Goal: Book appointment/travel/reservation

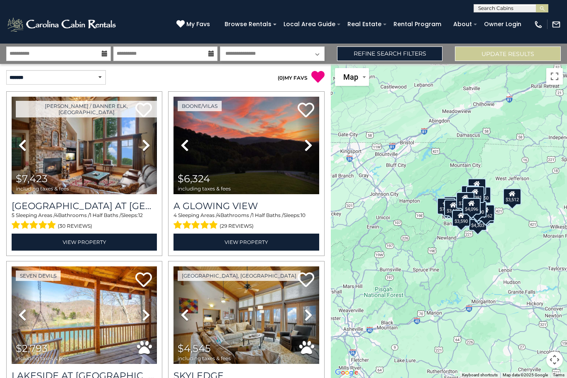
click at [512, 60] on button "Update Results" at bounding box center [508, 54] width 106 height 15
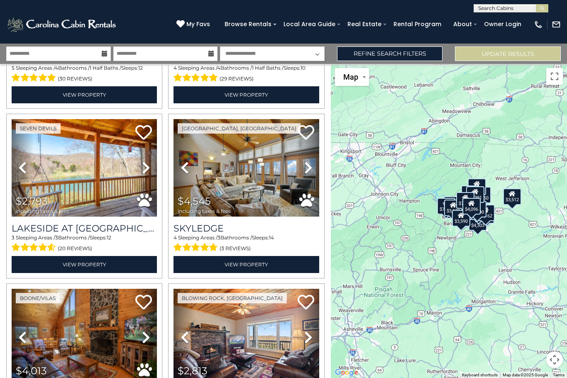
scroll to position [148, 0]
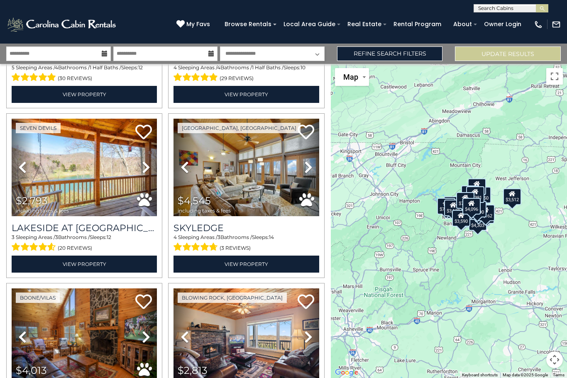
click at [396, 55] on link "Refine Search Filters" at bounding box center [390, 54] width 106 height 15
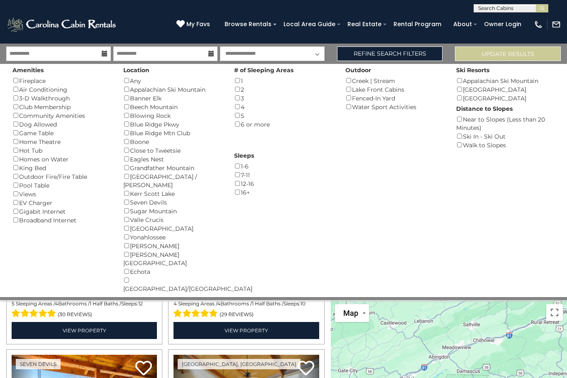
click at [412, 53] on link "Refine Search Filters" at bounding box center [390, 54] width 106 height 15
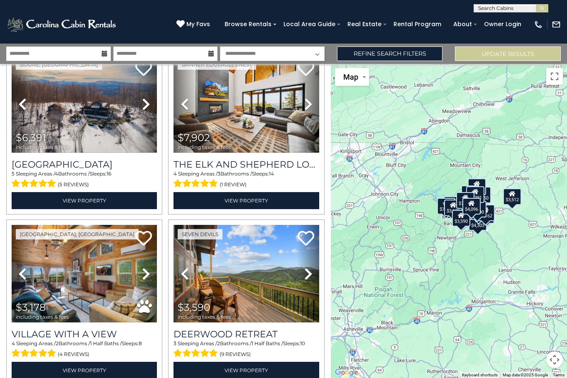
scroll to position [1401, 0]
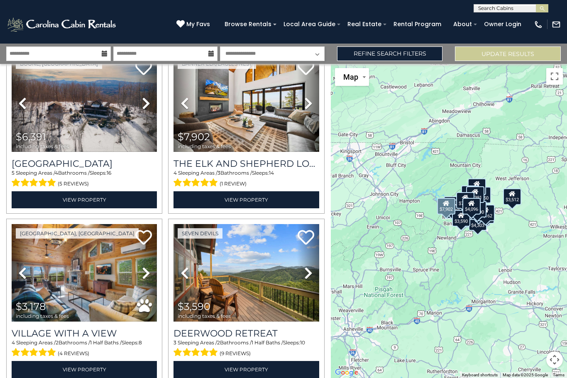
click at [311, 108] on icon at bounding box center [308, 103] width 8 height 13
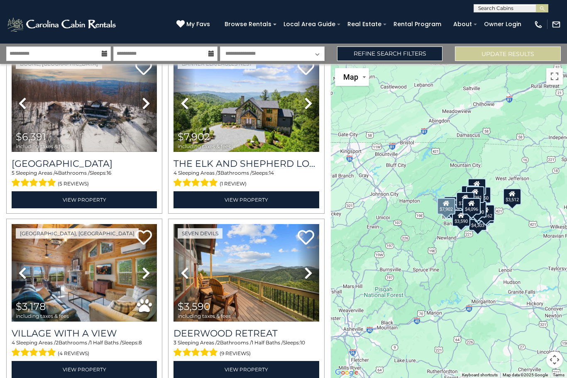
click at [314, 111] on link "Next" at bounding box center [308, 103] width 22 height 98
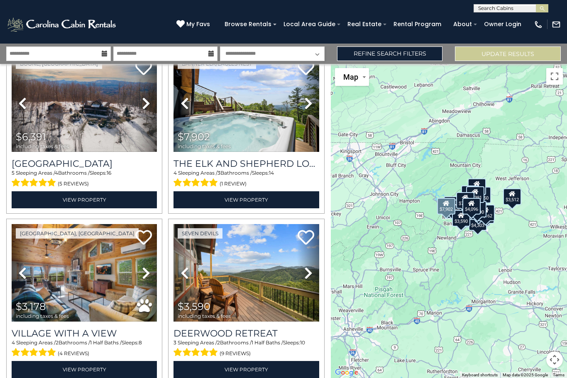
click at [313, 103] on link "Next" at bounding box center [308, 103] width 22 height 98
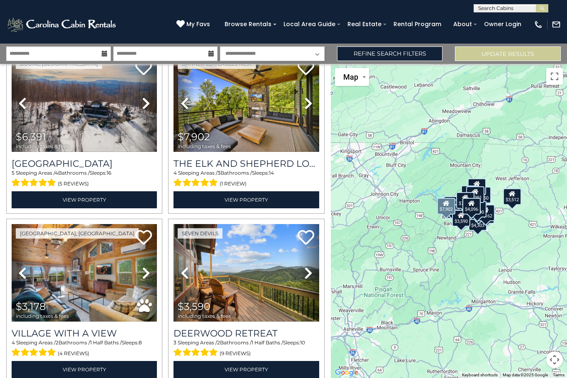
click at [311, 110] on icon at bounding box center [308, 103] width 8 height 13
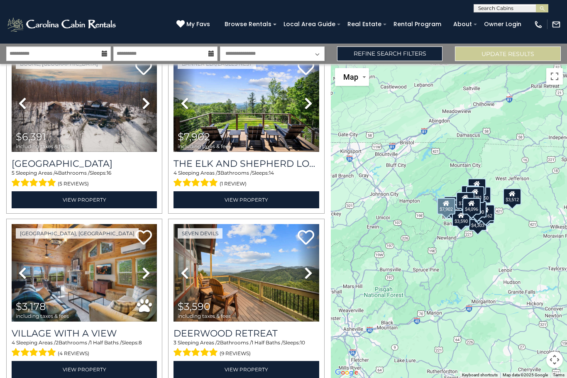
click at [313, 108] on link "Next" at bounding box center [308, 103] width 22 height 98
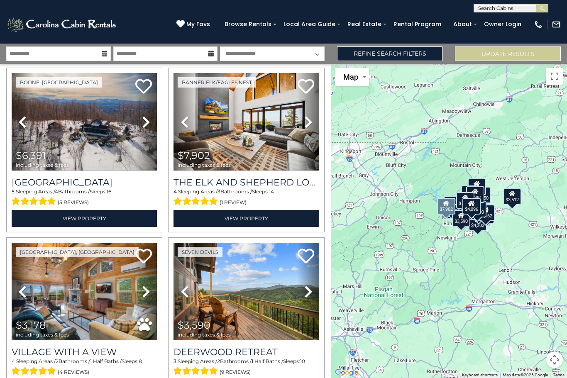
scroll to position [1355, 0]
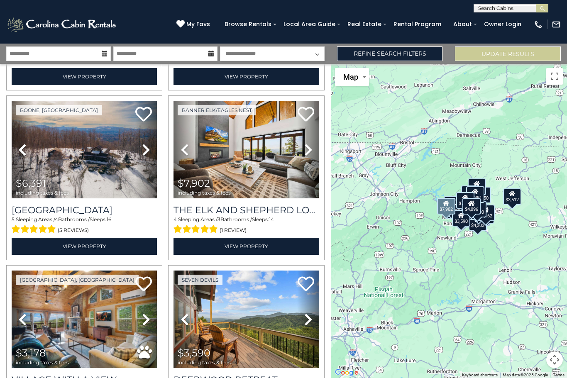
click at [289, 154] on img at bounding box center [246, 150] width 145 height 98
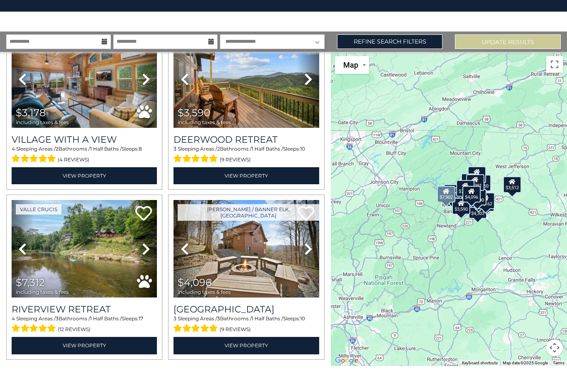
scroll to position [47, 0]
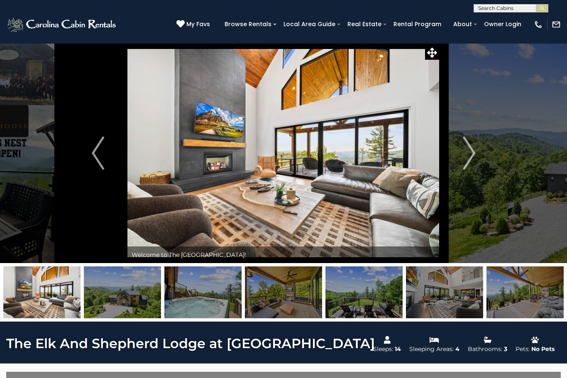
click at [469, 159] on img "Next" at bounding box center [469, 153] width 12 height 33
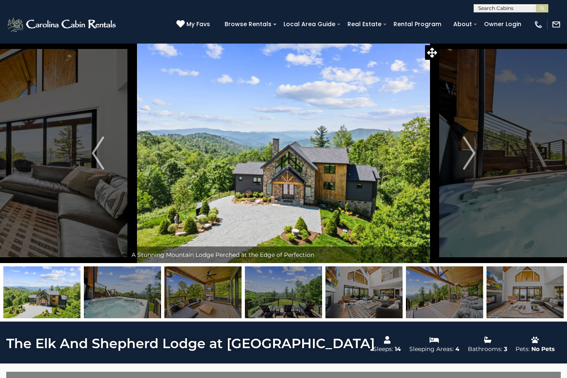
click at [471, 159] on img "Next" at bounding box center [469, 153] width 12 height 33
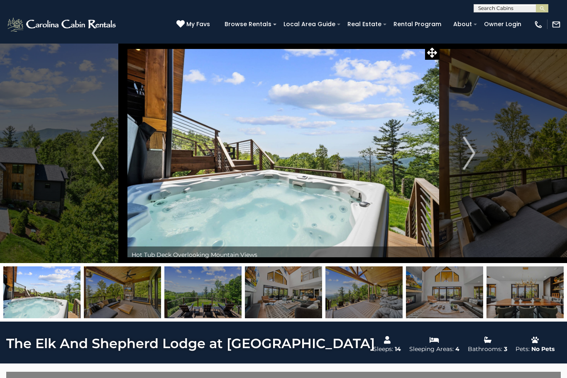
click at [471, 159] on img "Next" at bounding box center [469, 153] width 12 height 33
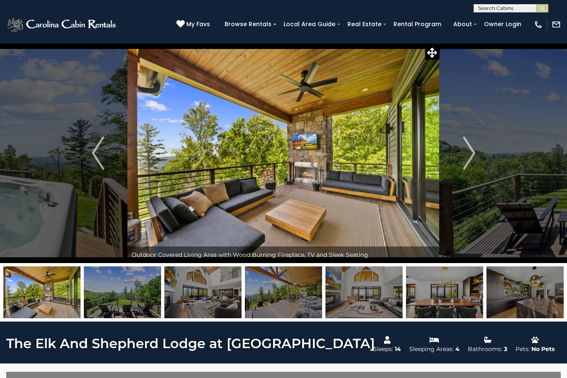
click at [467, 163] on img "Next" at bounding box center [469, 153] width 12 height 33
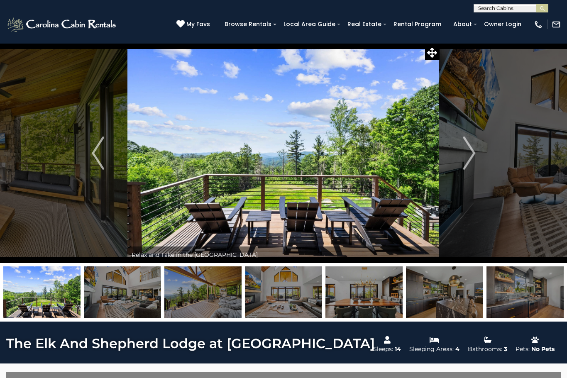
click at [471, 157] on img "Next" at bounding box center [469, 153] width 12 height 33
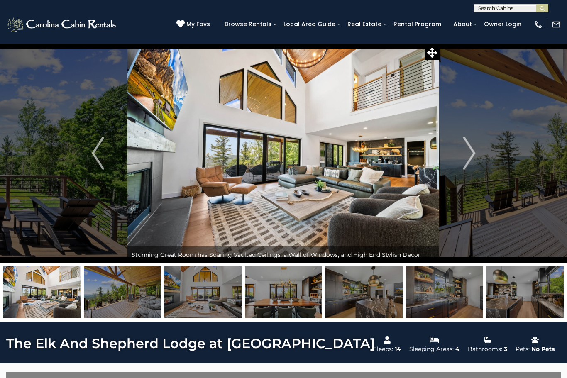
click at [473, 159] on img "Next" at bounding box center [469, 153] width 12 height 33
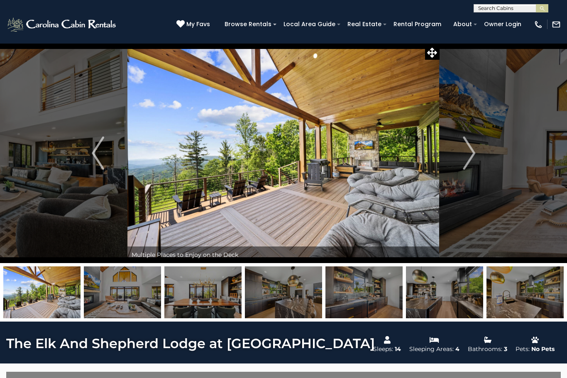
click at [478, 158] on button "Next" at bounding box center [469, 153] width 59 height 220
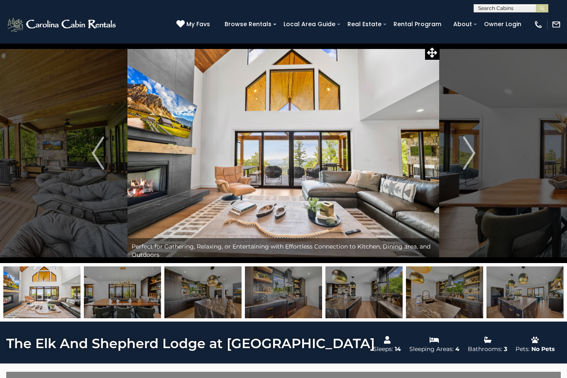
click at [480, 156] on button "Next" at bounding box center [469, 153] width 59 height 220
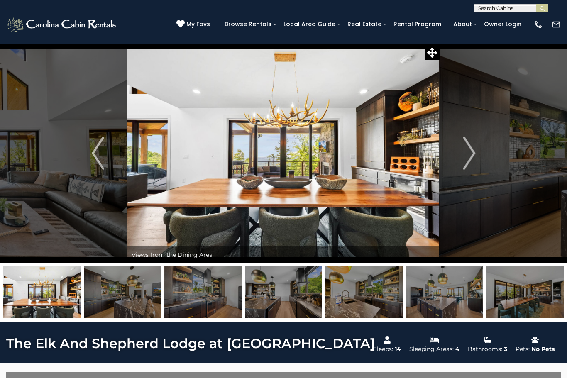
click at [467, 163] on img "Next" at bounding box center [469, 153] width 12 height 33
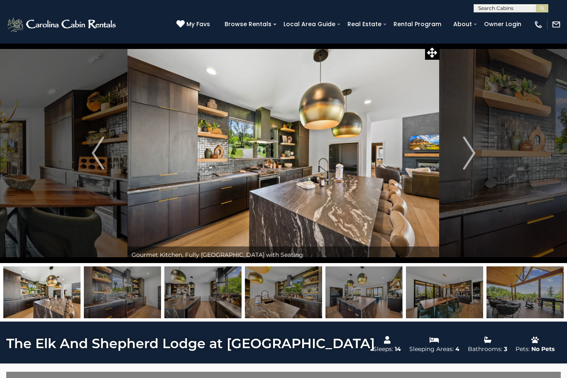
click at [464, 168] on img "Next" at bounding box center [469, 153] width 12 height 33
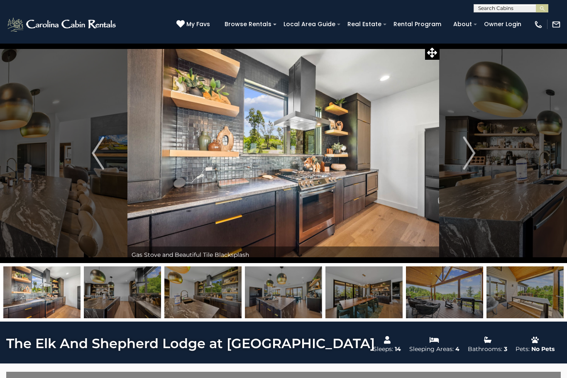
click at [466, 162] on img "Next" at bounding box center [469, 153] width 12 height 33
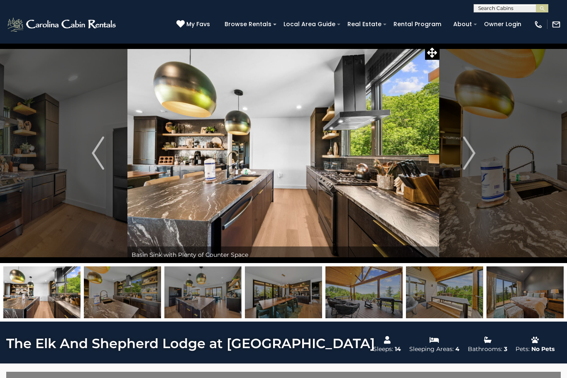
click at [468, 156] on img "Next" at bounding box center [469, 153] width 12 height 33
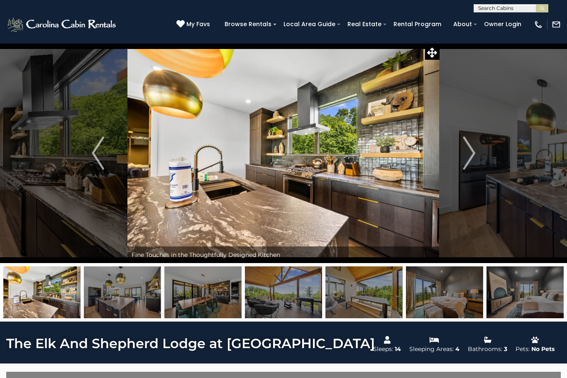
click at [471, 155] on img "Next" at bounding box center [469, 153] width 12 height 33
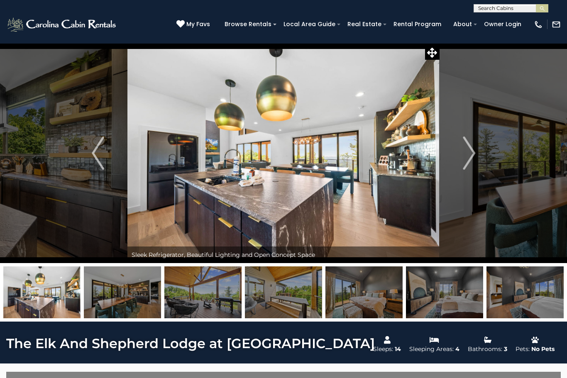
click at [470, 151] on img "Next" at bounding box center [469, 153] width 12 height 33
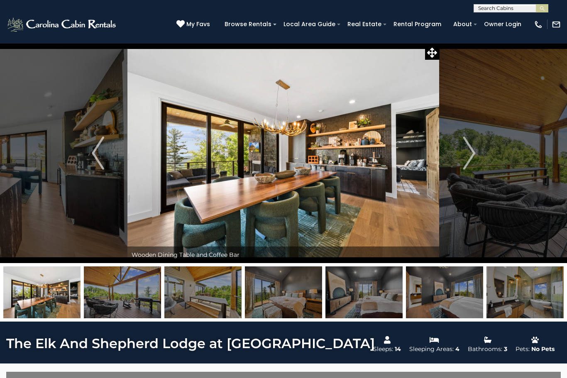
click at [466, 159] on img "Next" at bounding box center [469, 153] width 12 height 33
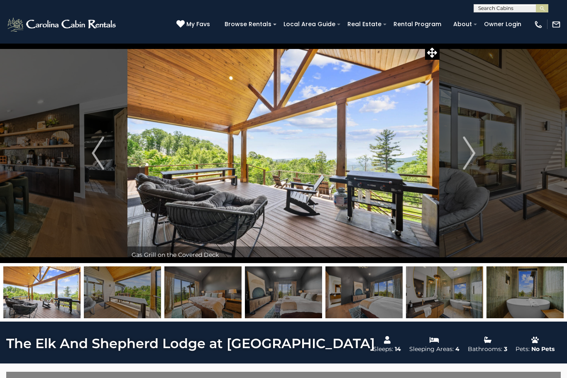
click at [469, 158] on img "Next" at bounding box center [469, 153] width 12 height 33
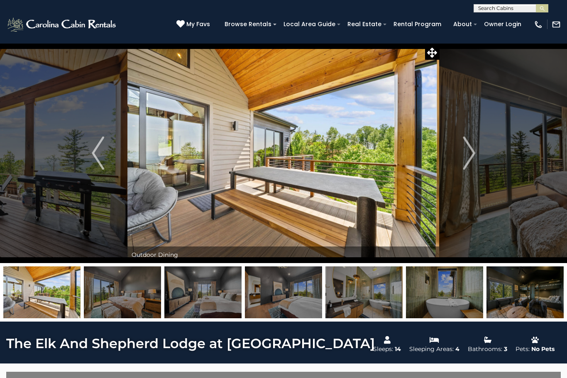
click at [467, 157] on img "Next" at bounding box center [469, 153] width 12 height 33
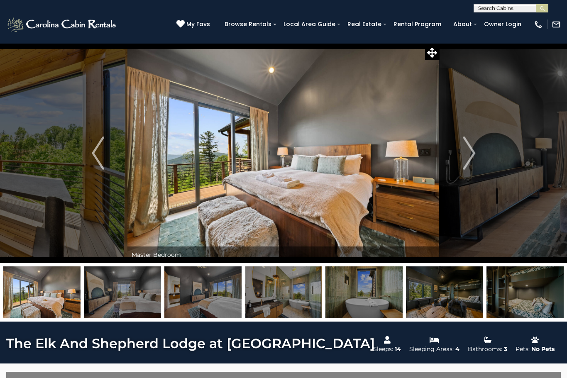
click at [472, 151] on img "Next" at bounding box center [469, 153] width 12 height 33
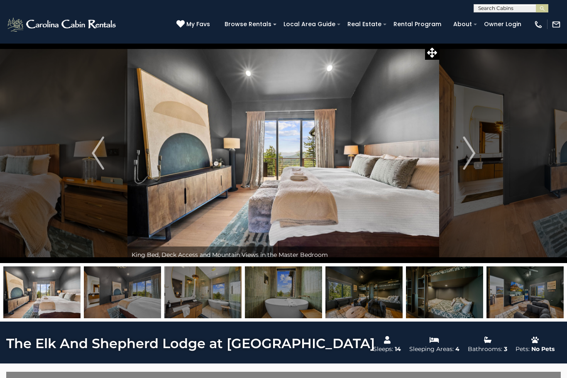
click at [470, 156] on img "Next" at bounding box center [469, 153] width 12 height 33
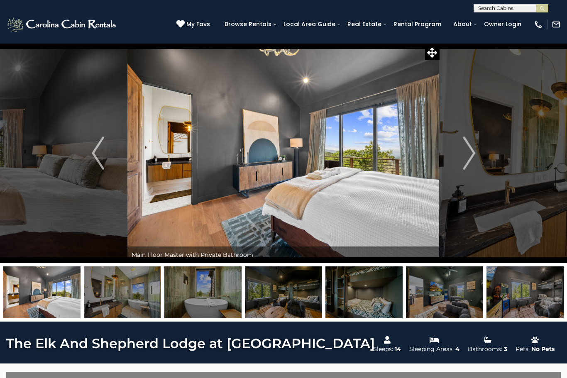
click at [470, 156] on img "Next" at bounding box center [469, 153] width 12 height 33
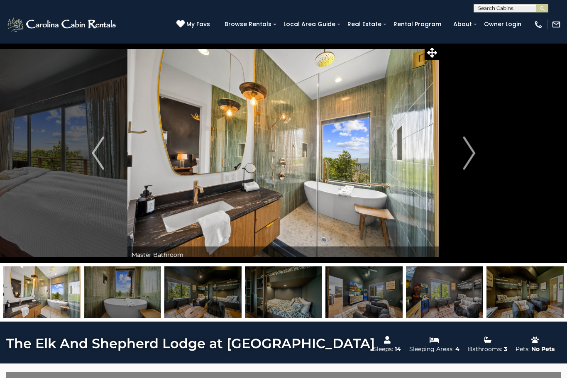
click at [466, 170] on button "Next" at bounding box center [469, 153] width 59 height 220
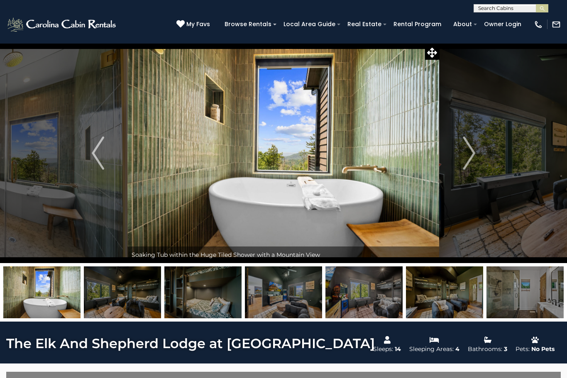
click at [465, 158] on img "Next" at bounding box center [469, 153] width 12 height 33
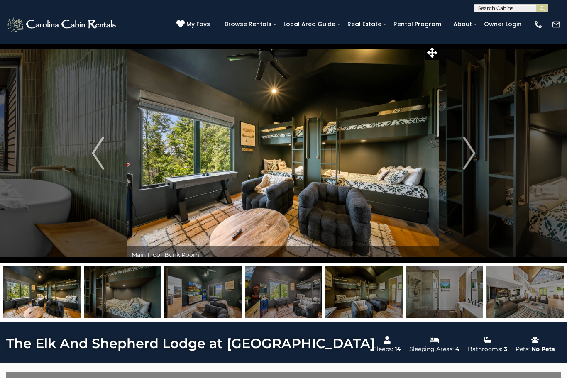
click at [468, 162] on img "Next" at bounding box center [469, 153] width 12 height 33
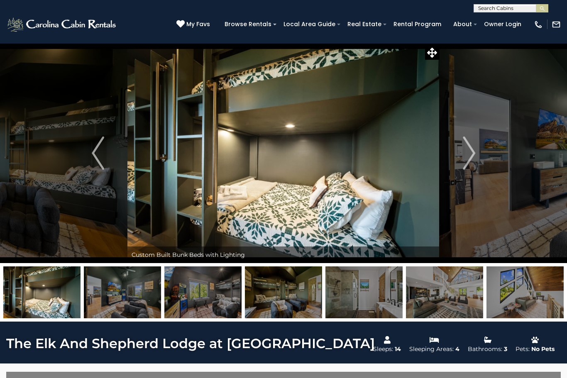
click at [468, 161] on img "Next" at bounding box center [469, 153] width 12 height 33
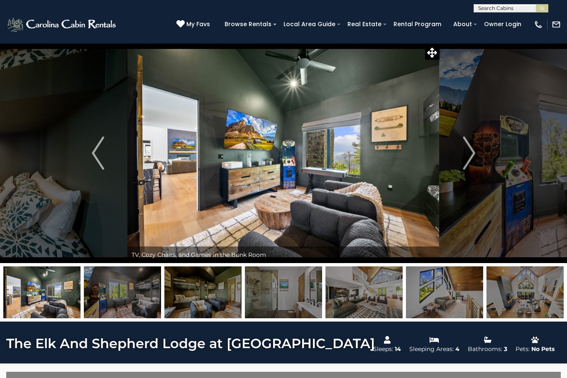
click at [474, 161] on img "Next" at bounding box center [469, 153] width 12 height 33
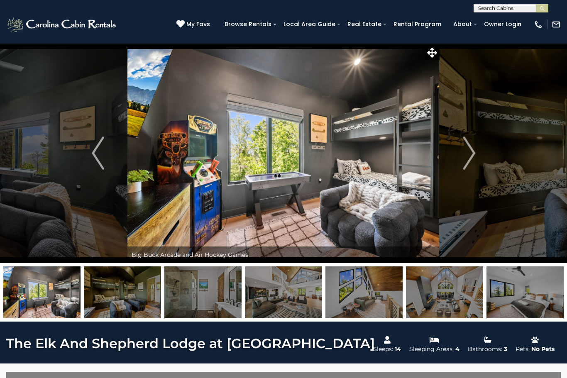
click at [476, 163] on button "Next" at bounding box center [469, 153] width 59 height 220
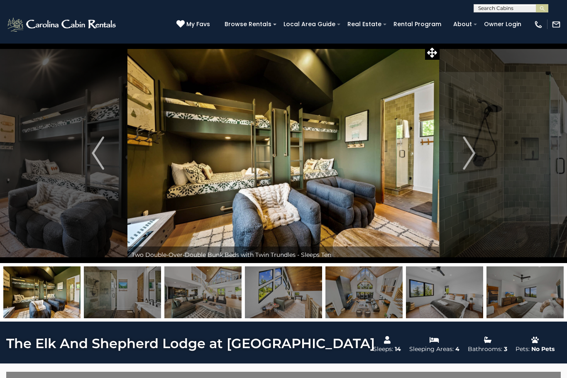
click at [471, 162] on img "Next" at bounding box center [469, 153] width 12 height 33
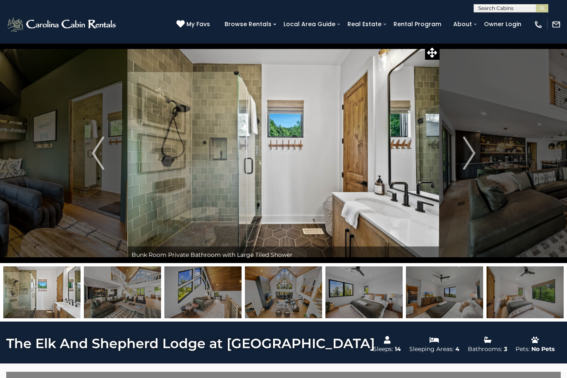
click at [467, 159] on img "Next" at bounding box center [469, 153] width 12 height 33
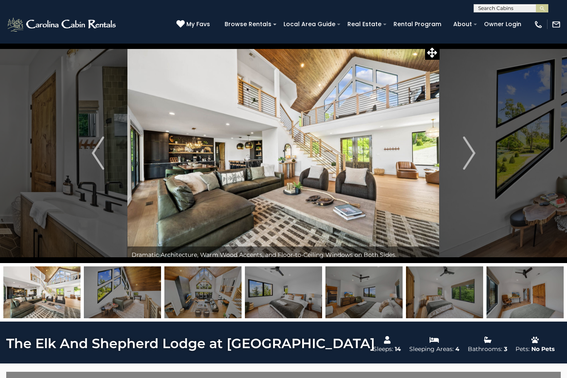
click at [471, 155] on img "Next" at bounding box center [469, 153] width 12 height 33
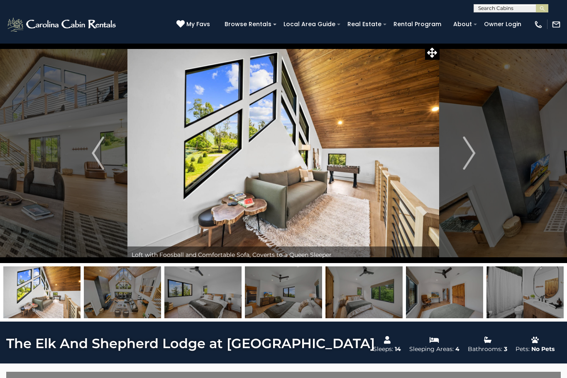
click at [466, 168] on img "Next" at bounding box center [469, 153] width 12 height 33
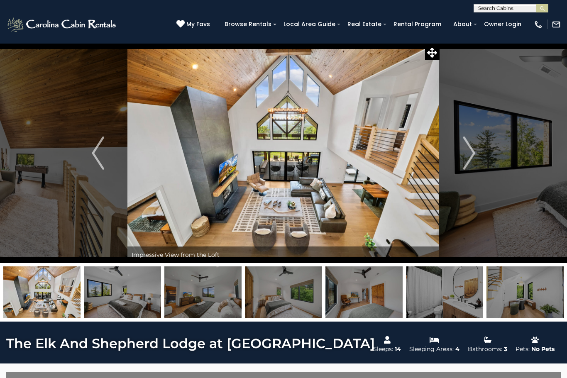
click at [473, 159] on img "Next" at bounding box center [469, 153] width 12 height 33
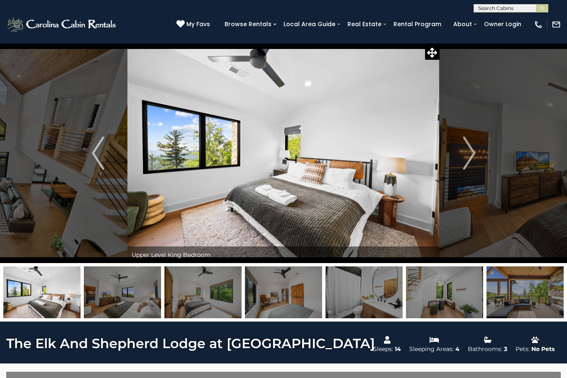
click at [476, 151] on button "Next" at bounding box center [469, 153] width 59 height 220
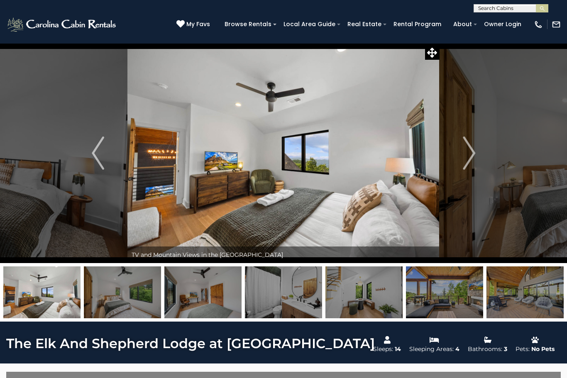
click at [467, 160] on img "Next" at bounding box center [469, 153] width 12 height 33
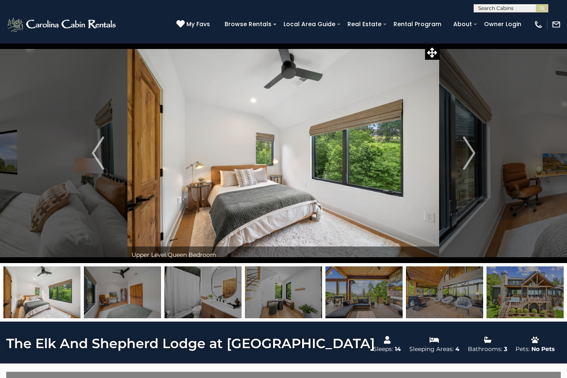
click at [467, 158] on img "Next" at bounding box center [469, 153] width 12 height 33
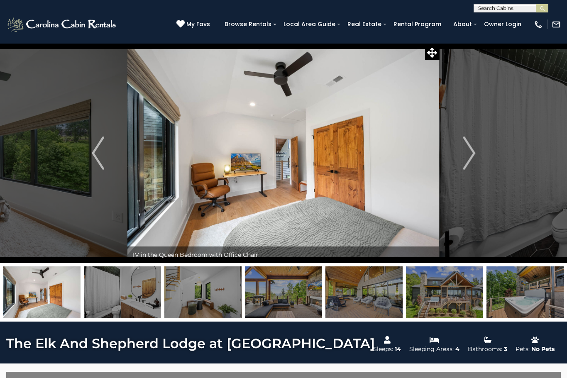
click at [470, 157] on img "Next" at bounding box center [469, 153] width 12 height 33
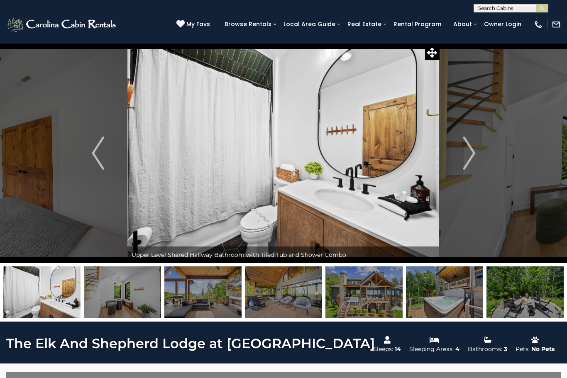
click at [471, 160] on img "Next" at bounding box center [469, 153] width 12 height 33
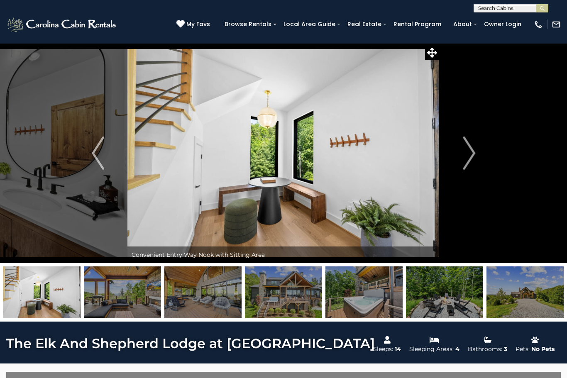
click at [471, 157] on img "Next" at bounding box center [469, 153] width 12 height 33
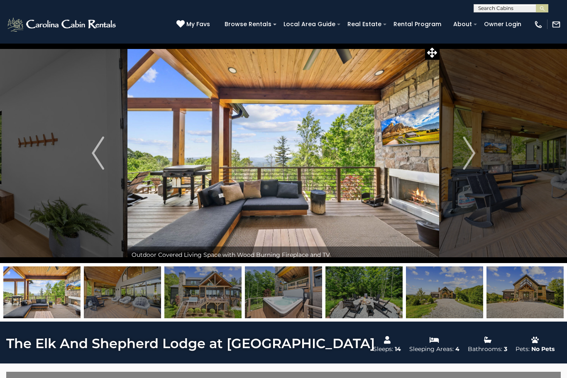
click at [471, 155] on img "Next" at bounding box center [469, 153] width 12 height 33
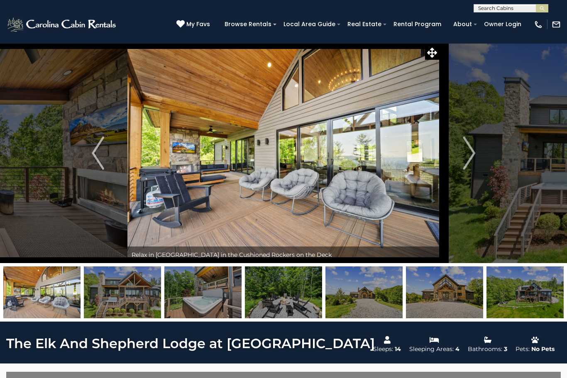
click at [473, 153] on img "Next" at bounding box center [469, 153] width 12 height 33
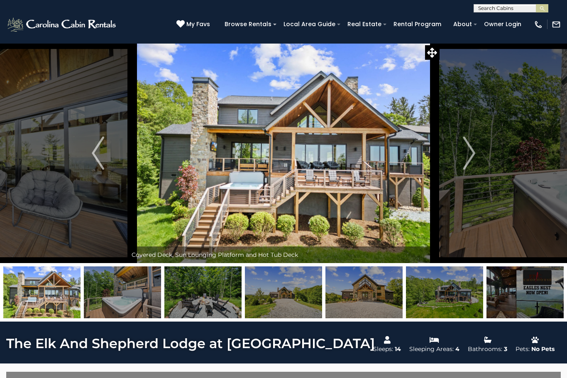
click at [468, 156] on img "Next" at bounding box center [469, 153] width 12 height 33
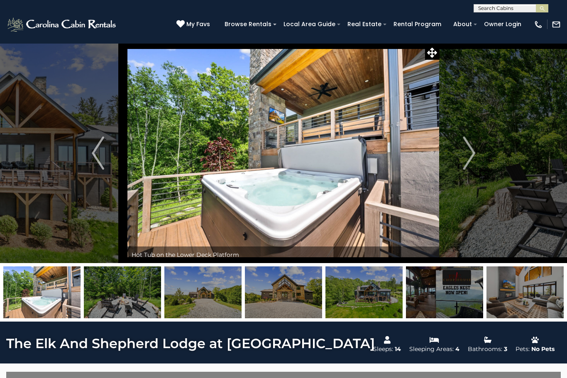
click at [468, 157] on img "Next" at bounding box center [469, 153] width 12 height 33
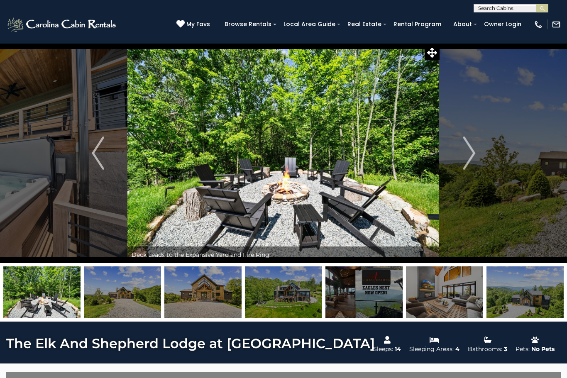
click at [470, 166] on img "Next" at bounding box center [469, 153] width 12 height 33
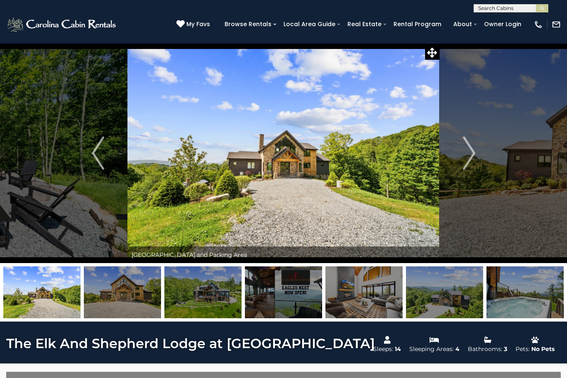
click at [471, 164] on img "Next" at bounding box center [469, 153] width 12 height 33
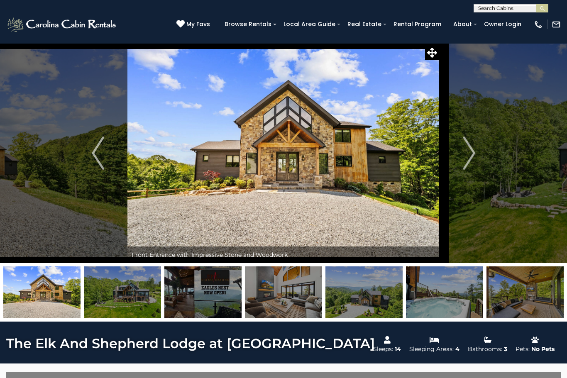
click at [471, 164] on img "Next" at bounding box center [469, 153] width 12 height 33
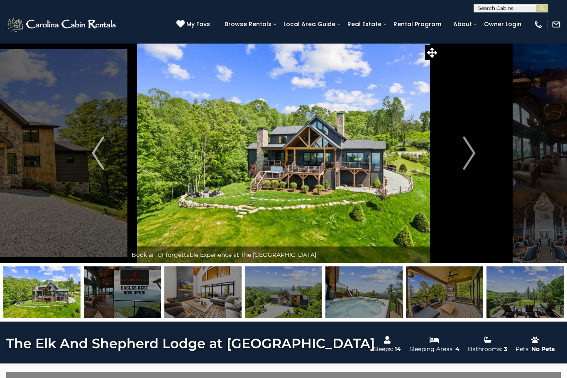
click at [474, 163] on img "Next" at bounding box center [469, 153] width 12 height 33
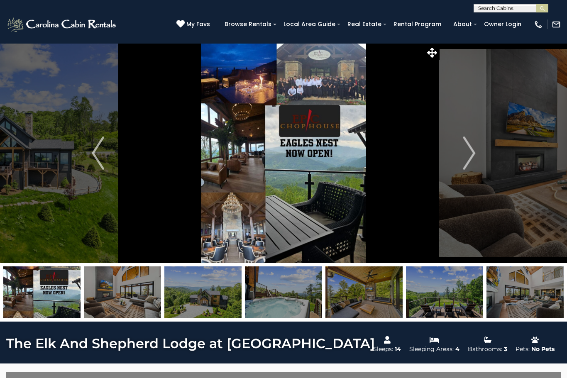
click at [466, 168] on img "Next" at bounding box center [469, 153] width 12 height 33
